Goal: Task Accomplishment & Management: Manage account settings

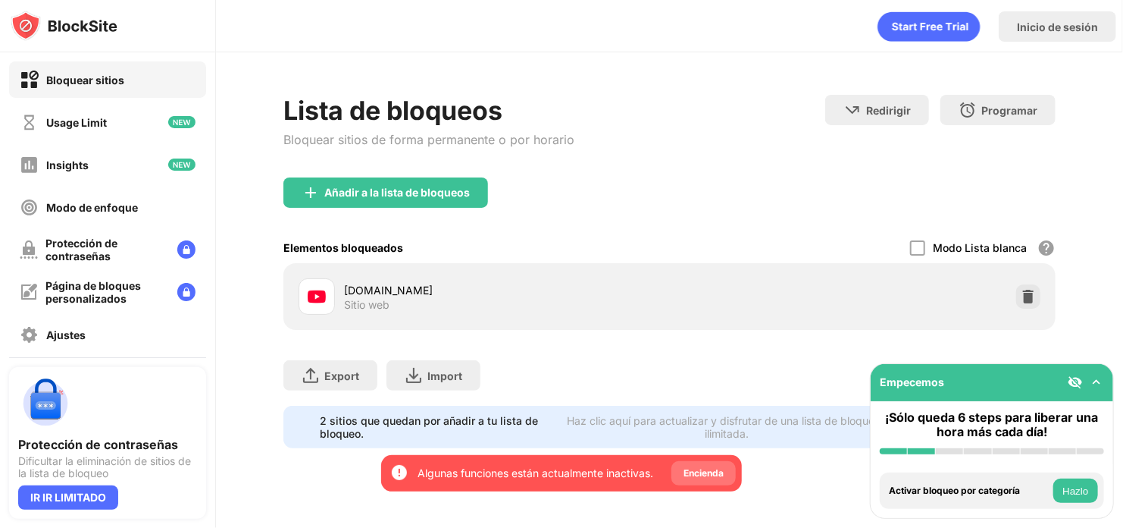
click at [728, 474] on div "Encienda" at bounding box center [704, 473] width 64 height 24
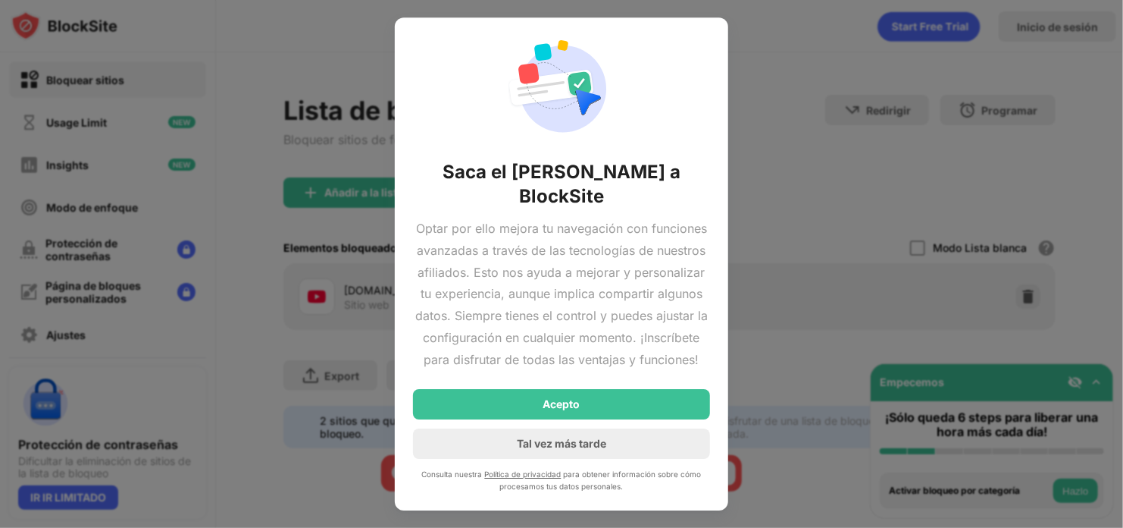
click at [869, 130] on div at bounding box center [561, 264] width 1123 height 528
click at [594, 446] on div "Tal vez más tarde" at bounding box center [561, 443] width 89 height 13
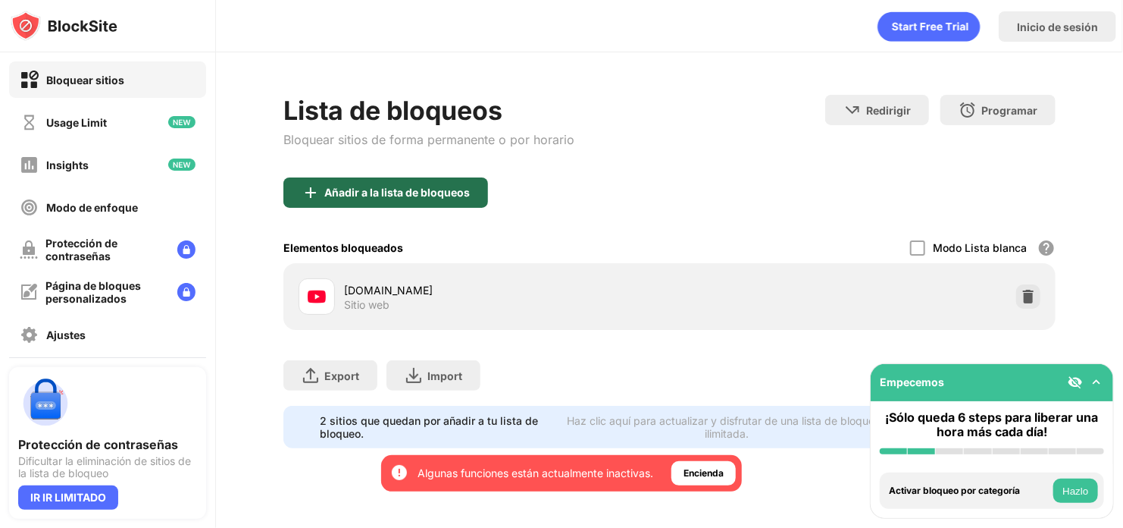
click at [360, 190] on div "Añadir a la lista de bloqueos" at bounding box center [397, 192] width 146 height 12
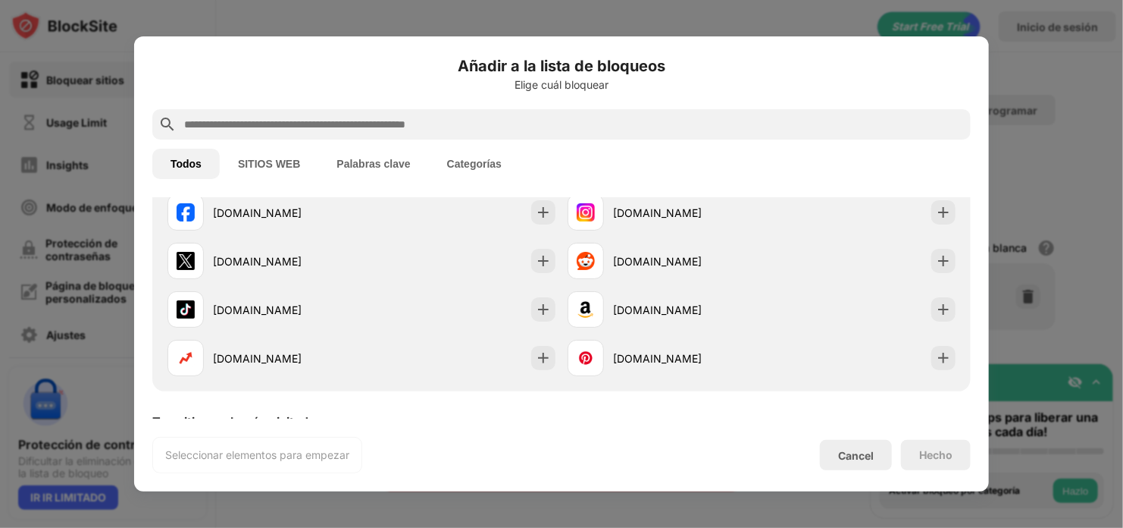
scroll to position [303, 0]
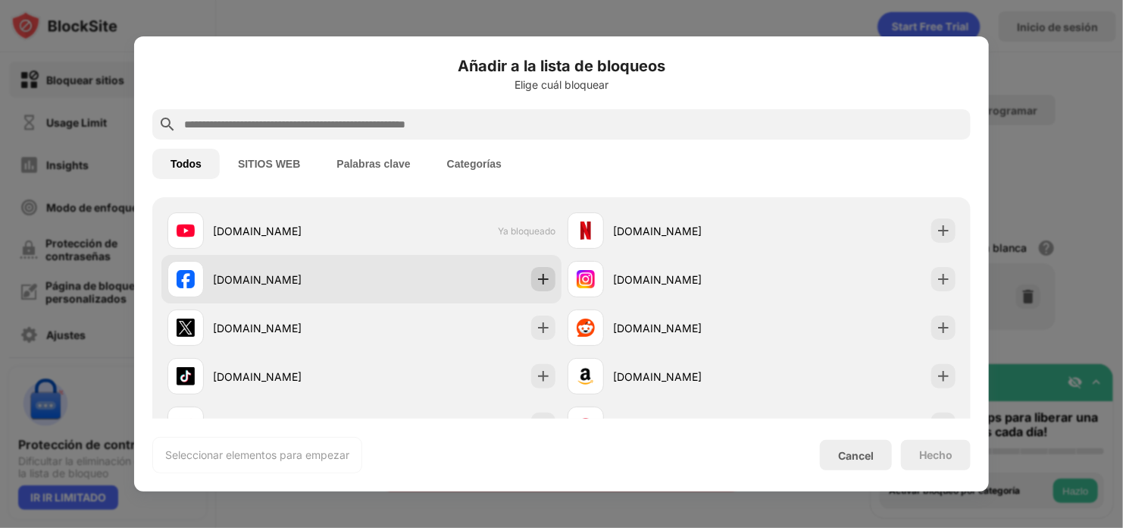
click at [536, 277] on img at bounding box center [543, 278] width 15 height 15
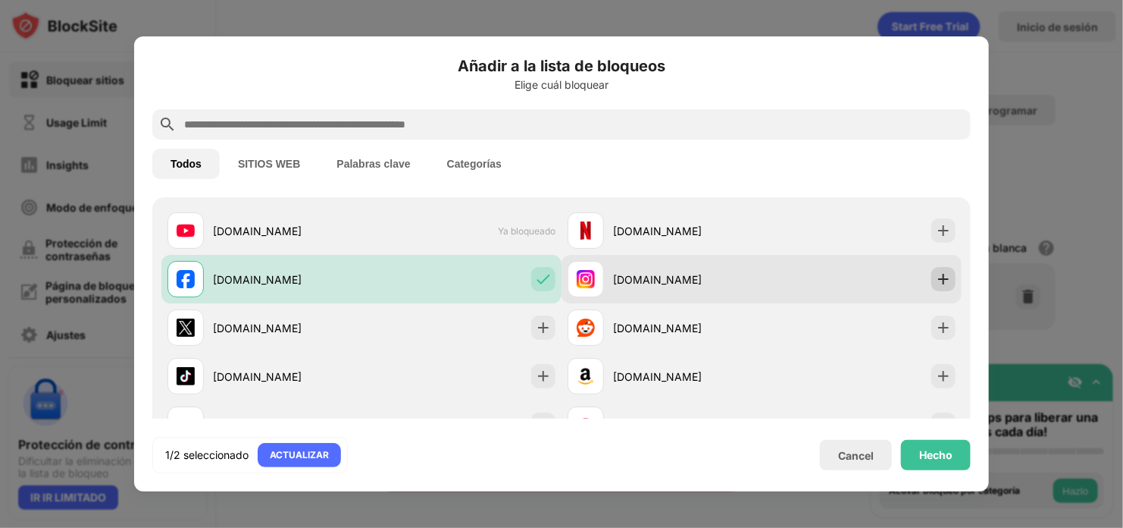
click at [936, 283] on img at bounding box center [943, 278] width 15 height 15
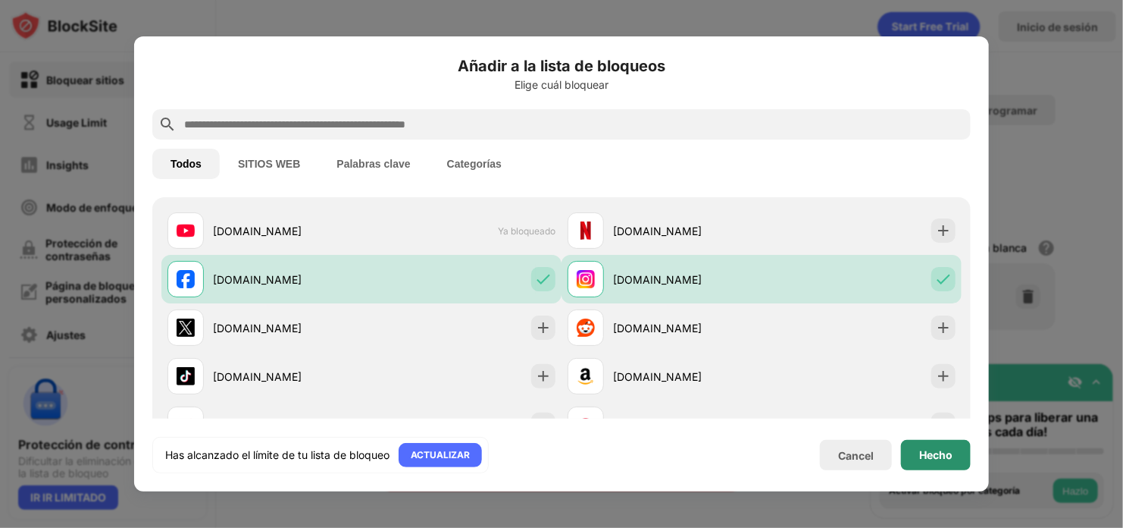
click at [938, 458] on div "Hecho" at bounding box center [936, 455] width 33 height 12
